Goal: Transaction & Acquisition: Purchase product/service

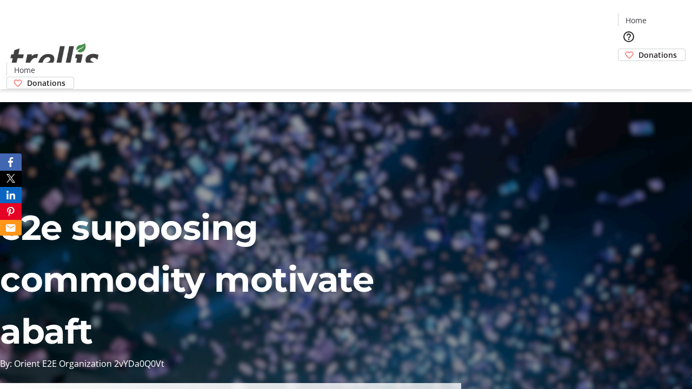
click at [638, 49] on span "Donations" at bounding box center [657, 54] width 38 height 11
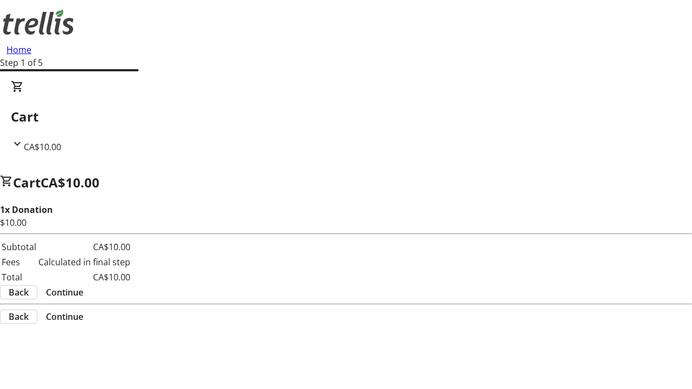
select select "CA"
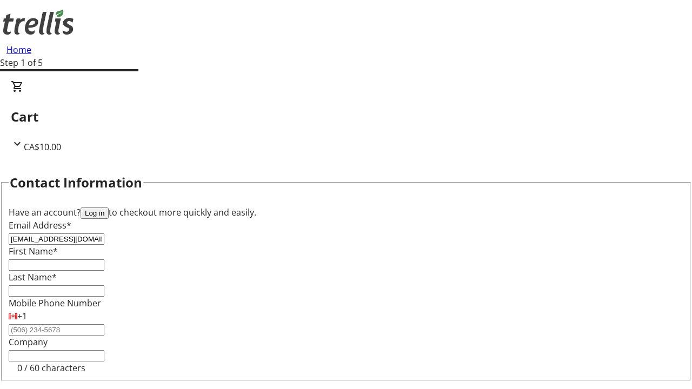
type input "[EMAIL_ADDRESS][DOMAIN_NAME]"
type input "Camron"
type input "Hyatt"
type input "[STREET_ADDRESS][PERSON_NAME]"
type input "Kelowna"
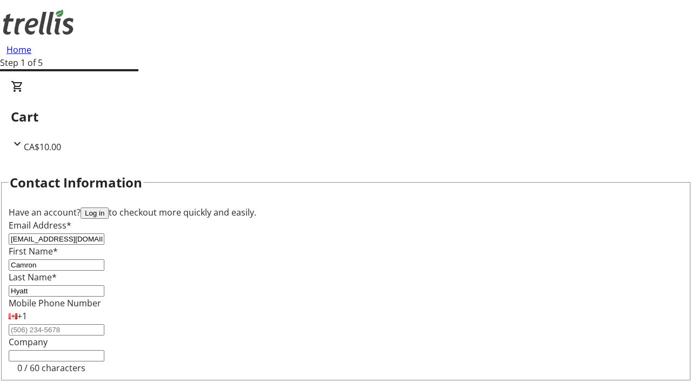
select select "BC"
type input "Kelowna"
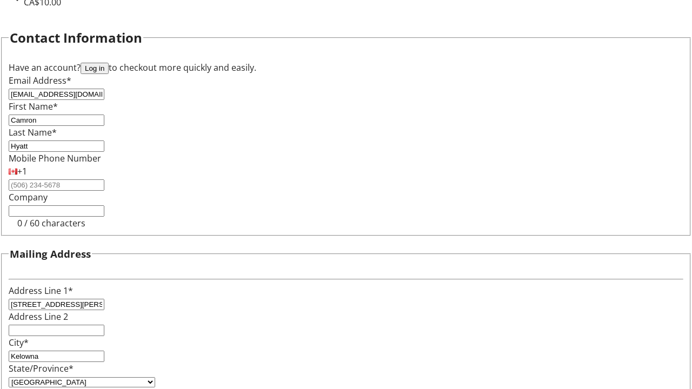
type input "V1Y 0C2"
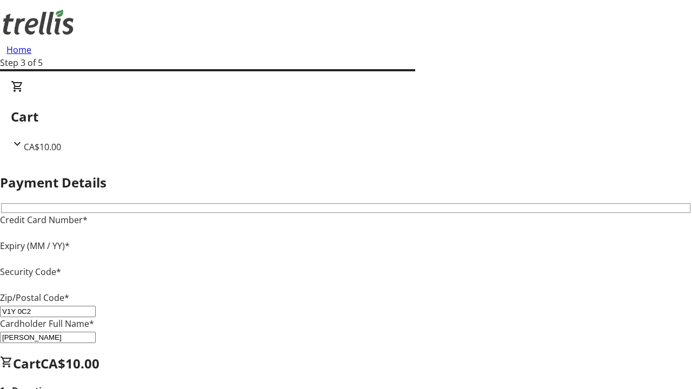
type input "V1Y 0C2"
